Goal: Information Seeking & Learning: Understand process/instructions

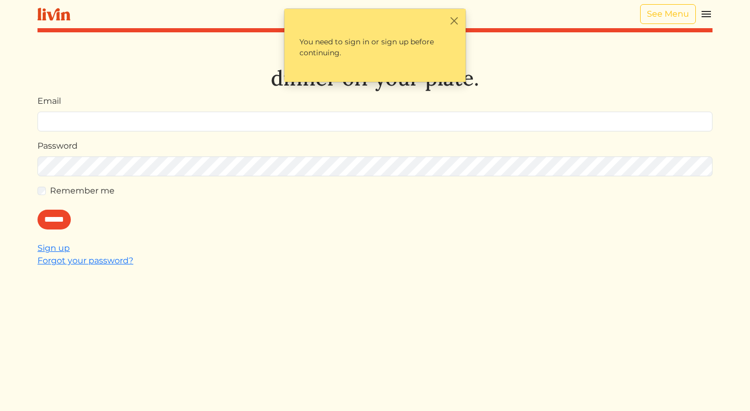
click at [100, 132] on form "Email Password Remember me ******" at bounding box center [375, 162] width 675 height 134
click at [57, 17] on img at bounding box center [54, 14] width 33 height 13
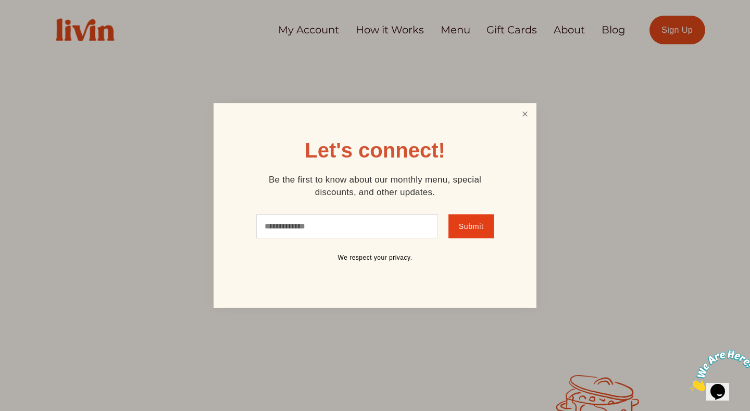
click at [521, 117] on link "Close" at bounding box center [525, 114] width 20 height 19
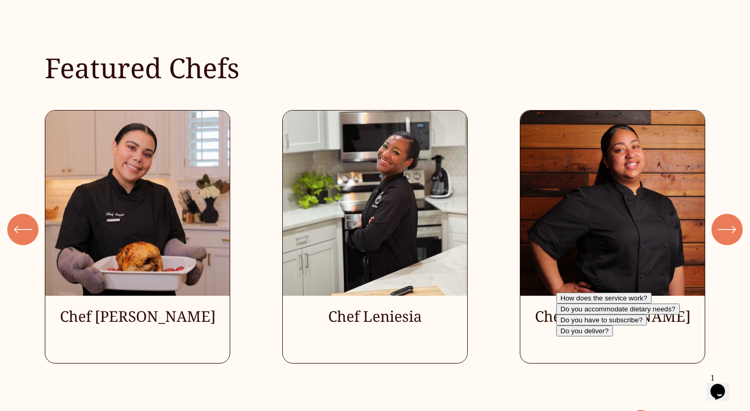
scroll to position [2792, 0]
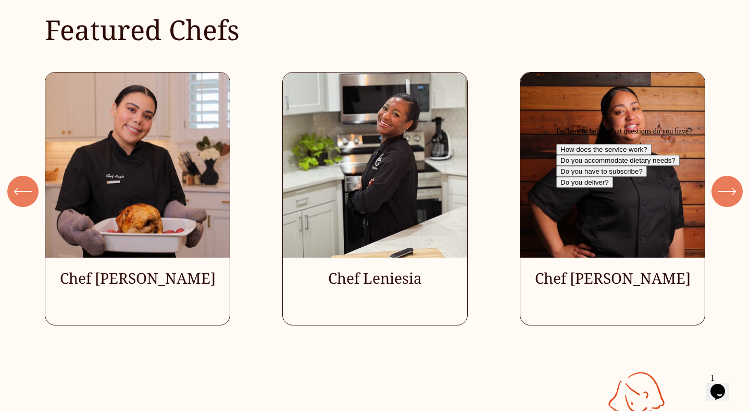
click at [557, 127] on icon "Chat attention grabber" at bounding box center [557, 127] width 0 height 0
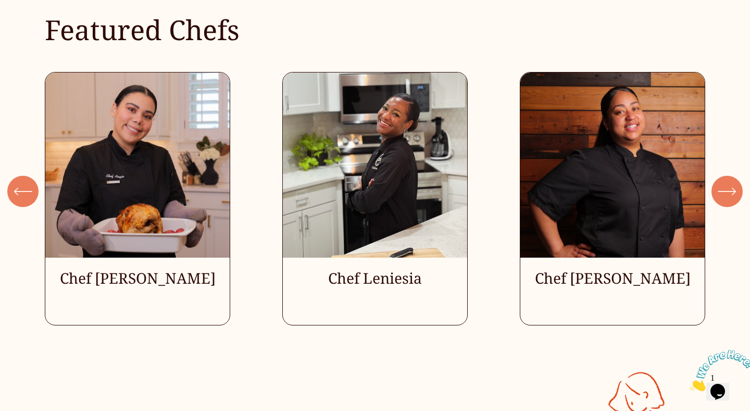
click at [727, 195] on icon "\a \a \a Next\a \a" at bounding box center [727, 191] width 19 height 19
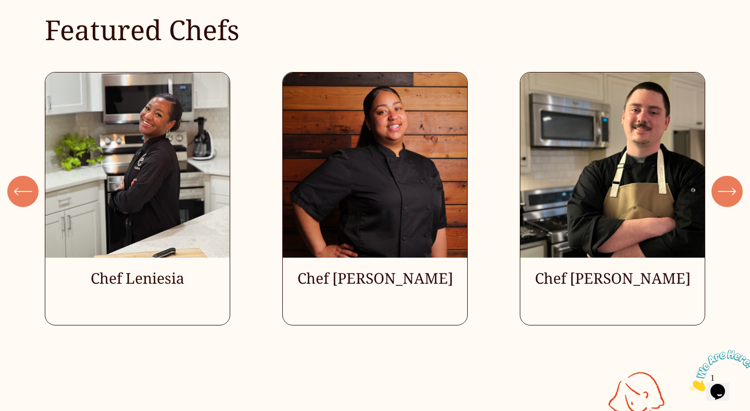
click at [727, 195] on icon "\a \a \a Next\a \a" at bounding box center [727, 191] width 19 height 19
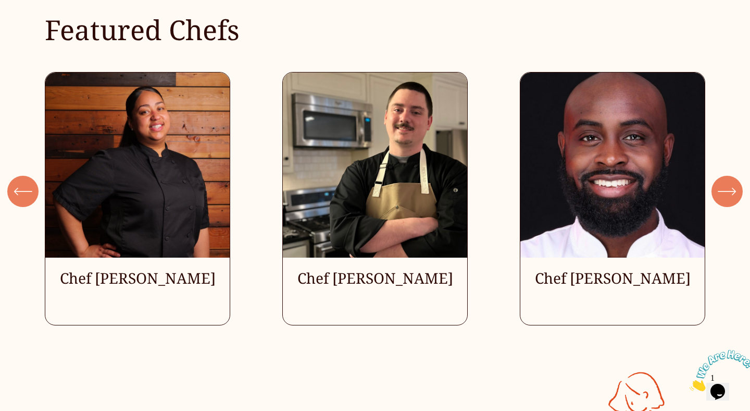
click at [727, 195] on icon "\a \a \a Next\a \a" at bounding box center [727, 191] width 19 height 19
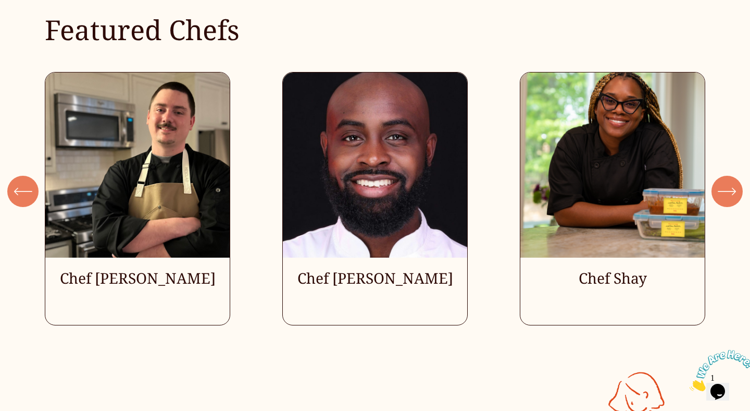
click at [727, 195] on icon "\a \a \a Next\a \a" at bounding box center [727, 191] width 19 height 19
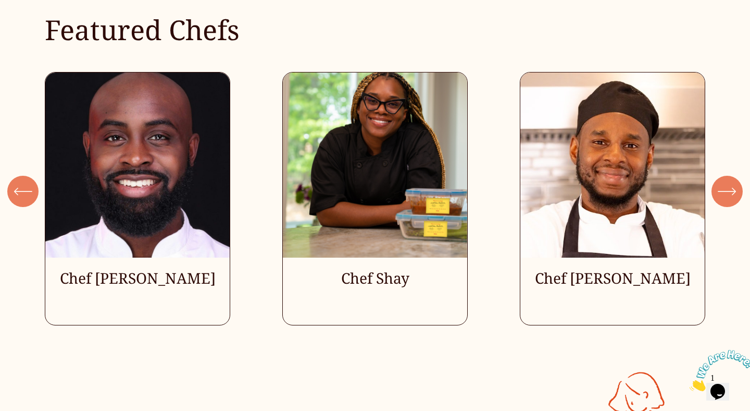
click at [727, 195] on icon "\a \a \a Next\a \a" at bounding box center [727, 191] width 19 height 19
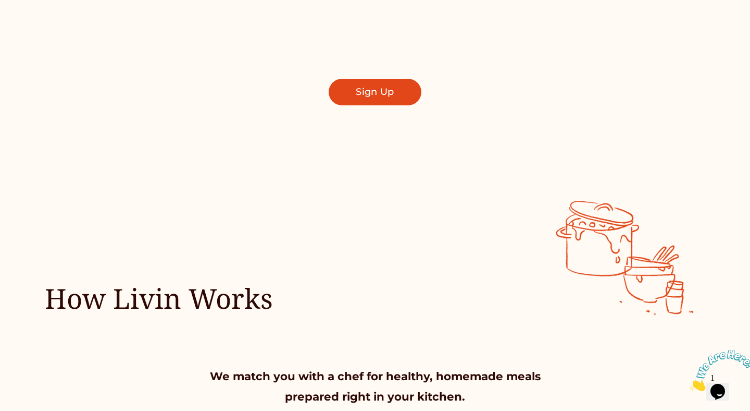
scroll to position [0, 0]
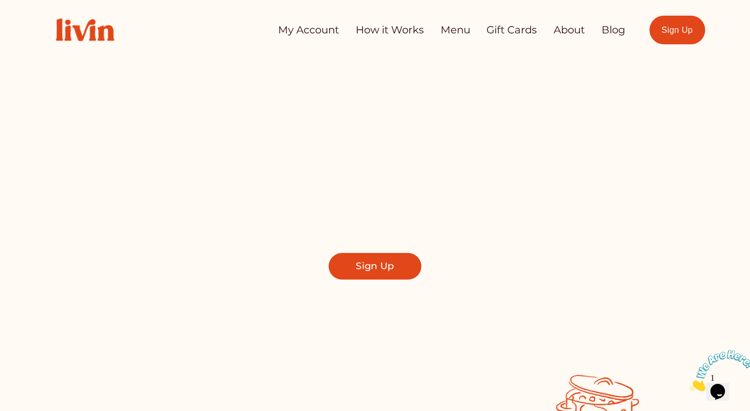
click at [383, 31] on link "How it Works" at bounding box center [390, 30] width 68 height 20
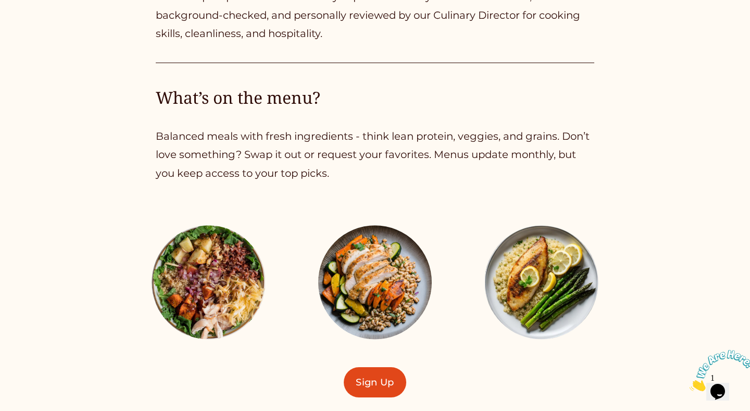
scroll to position [2415, 0]
